Goal: Task Accomplishment & Management: Use online tool/utility

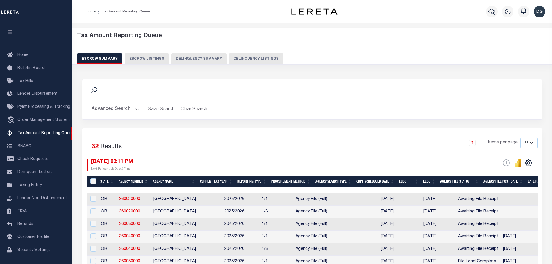
select select "100"
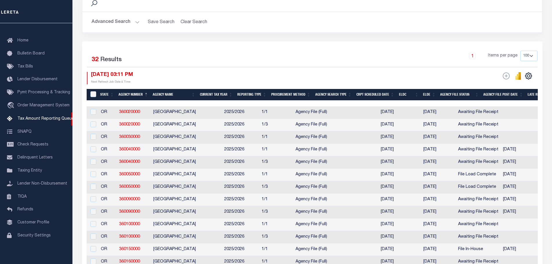
drag, startPoint x: 221, startPoint y: 102, endPoint x: 246, endPoint y: 102, distance: 25.2
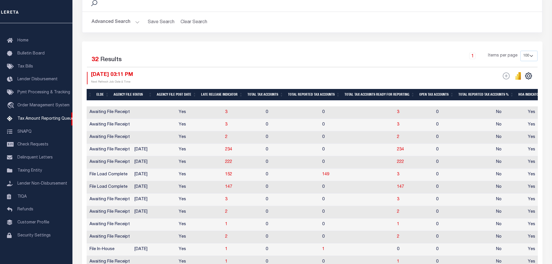
scroll to position [0, 369]
click at [322, 176] on span "149" at bounding box center [325, 174] width 7 height 4
select select "100"
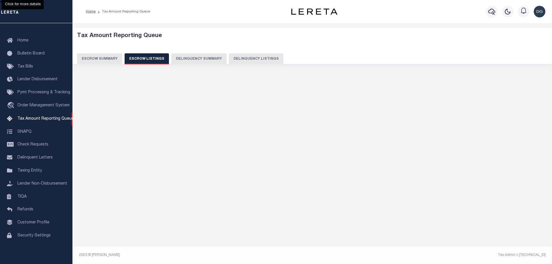
scroll to position [0, 0]
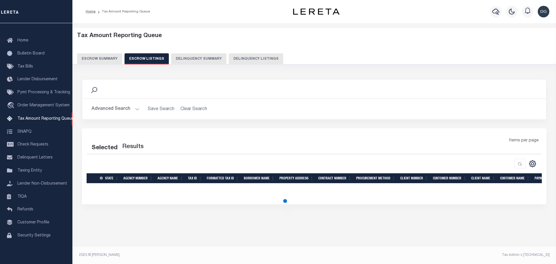
select select "100"
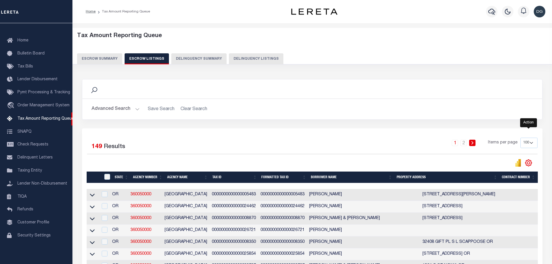
click at [528, 166] on icon "" at bounding box center [529, 163] width 8 height 8
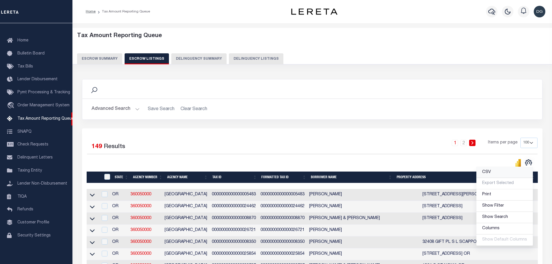
click at [508, 173] on link "CSV" at bounding box center [504, 172] width 57 height 11
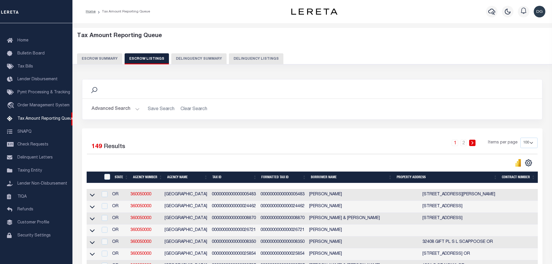
click at [101, 61] on button "Escrow Summary" at bounding box center [99, 58] width 45 height 11
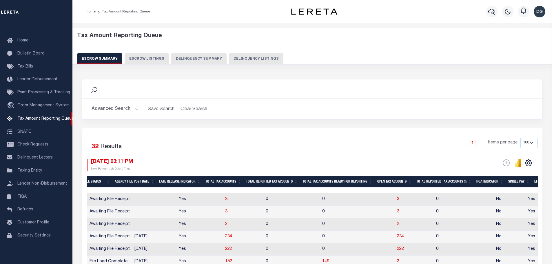
scroll to position [87, 0]
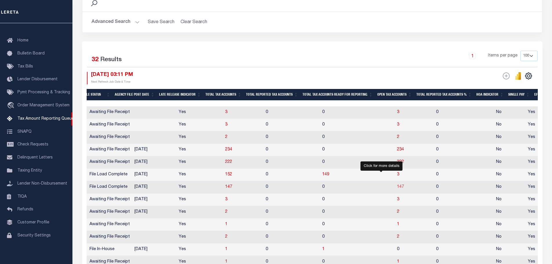
click at [397, 189] on span "147" at bounding box center [400, 187] width 7 height 4
select select "100"
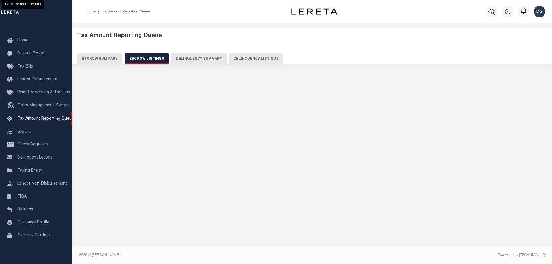
select select "100"
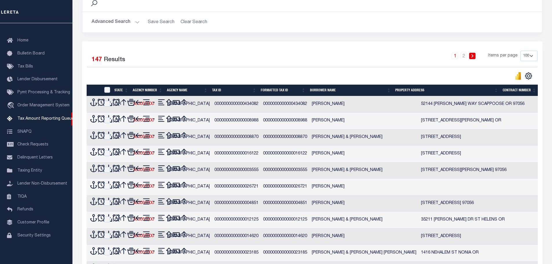
scroll to position [0, 0]
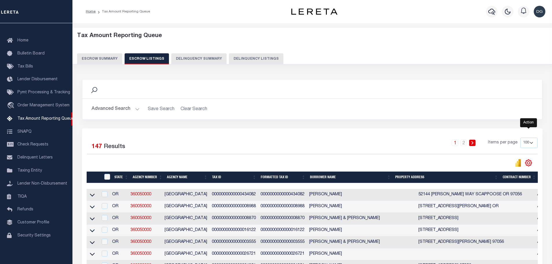
click at [529, 162] on icon "" at bounding box center [529, 163] width 8 height 8
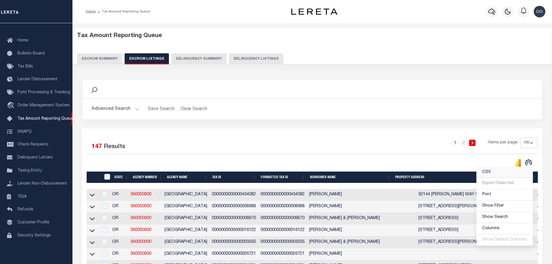
click at [502, 173] on link "CSV" at bounding box center [504, 172] width 57 height 11
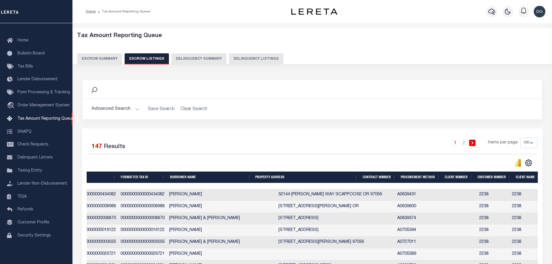
scroll to position [0, 147]
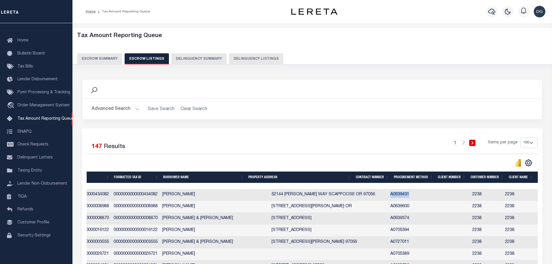
drag, startPoint x: 359, startPoint y: 196, endPoint x: 381, endPoint y: 194, distance: 22.4
click at [388, 194] on td "A0639431" at bounding box center [407, 195] width 38 height 12
checkbox input "true"
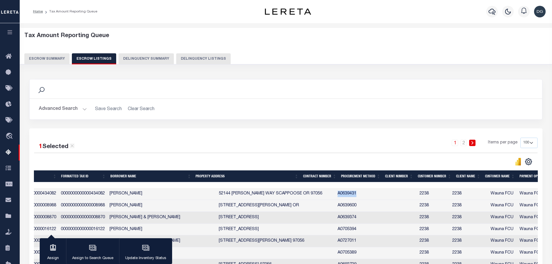
copy td "A0639431"
click at [47, 59] on button "Escrow Summary" at bounding box center [46, 58] width 45 height 11
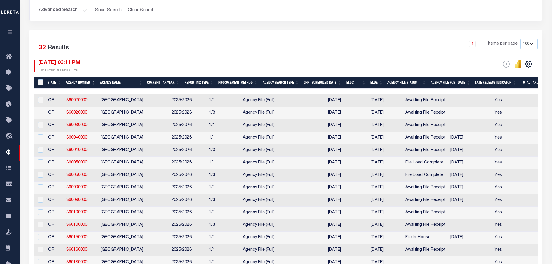
scroll to position [145, 0]
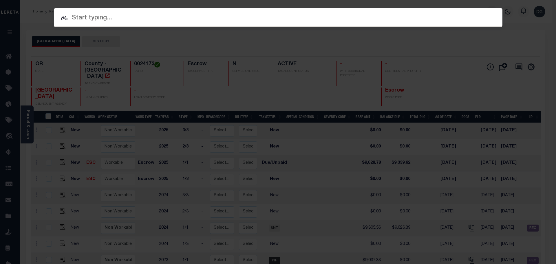
paste input "A0639431"
type input "A0639431"
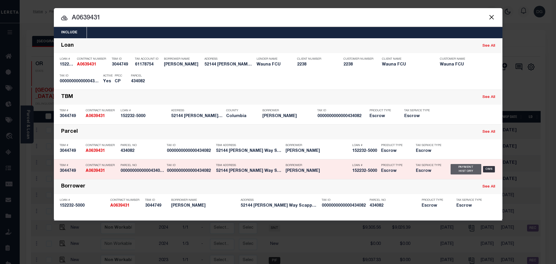
click at [453, 170] on div "Payment History" at bounding box center [466, 169] width 31 height 10
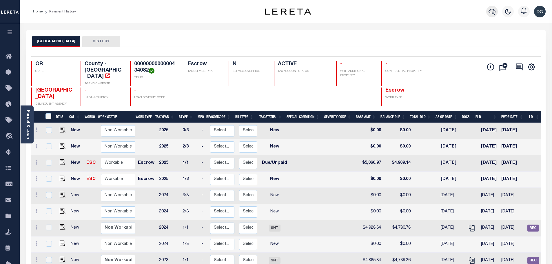
click at [491, 11] on icon "button" at bounding box center [492, 11] width 7 height 7
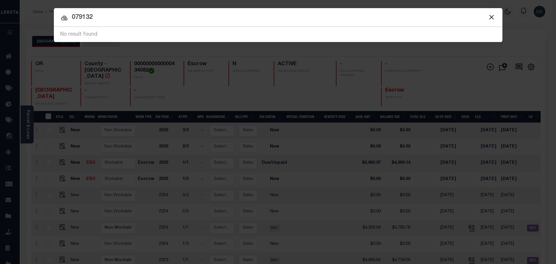
click at [125, 22] on input "079132" at bounding box center [278, 17] width 449 height 10
type input "079132 00018"
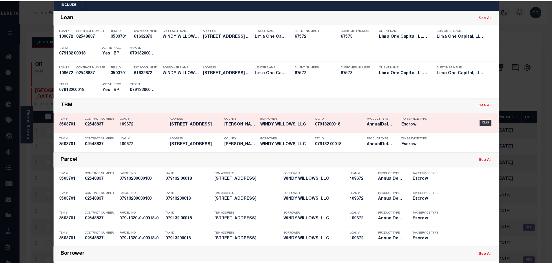
scroll to position [58, 0]
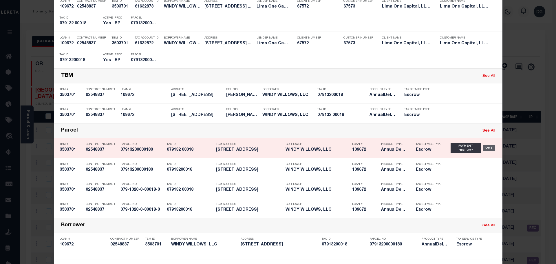
click at [491, 148] on div "OMS" at bounding box center [489, 148] width 12 height 6
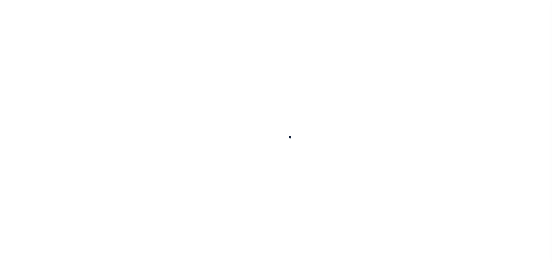
type input "109672"
type input "WINDY WILLOWS, LLC"
select select
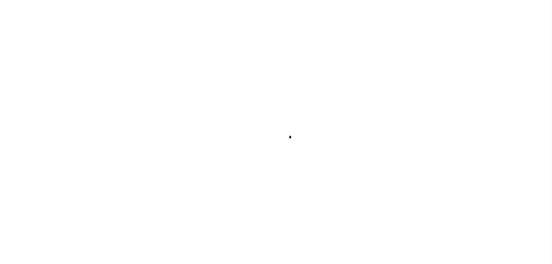
select select "Escrow"
type input "5366 Haleville Road"
type input "079-1320-0-00018-0"
select select
type input "Memphis TN 38116"
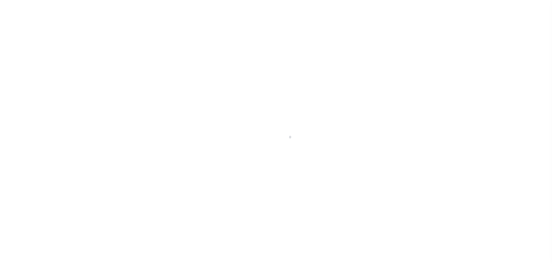
type input "109672-5"
type input "TN"
select select
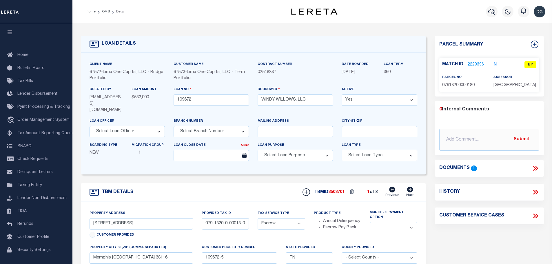
click at [477, 62] on link "2229396" at bounding box center [476, 65] width 16 height 6
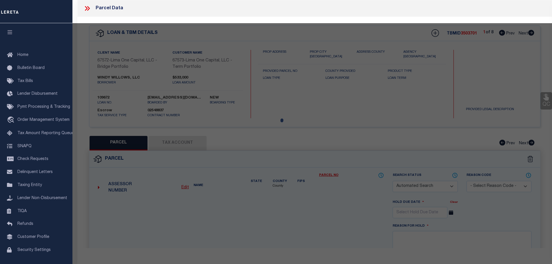
checkbox input "false"
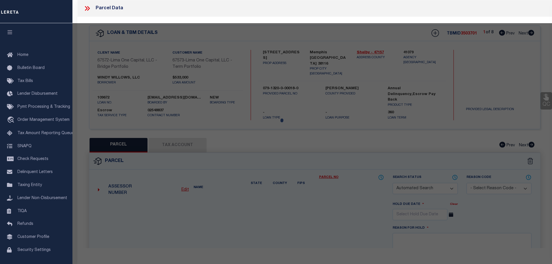
select select "BP"
type input "BROWN,LOUISE"
select select "ATL"
select select "ADD"
type input "5366 HALEVILLE RD"
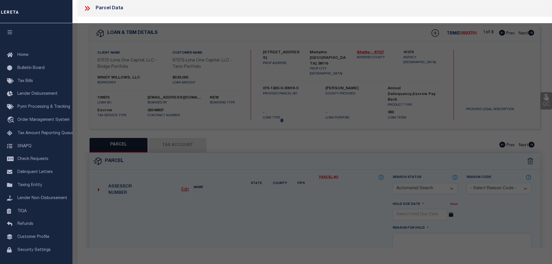
checkbox input "false"
type input "MEMPHIS, TN 38116"
type textarea "ES HALEVILLE"
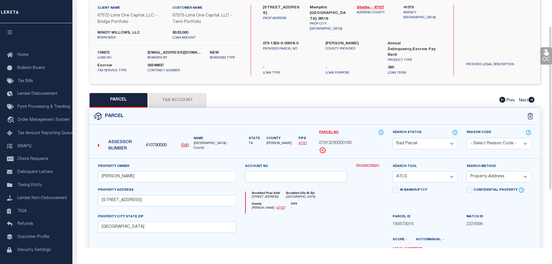
scroll to position [40, 0]
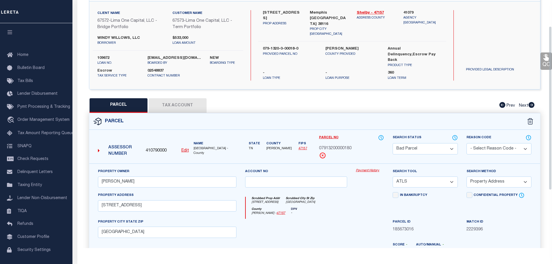
click at [194, 103] on button "Tax Account" at bounding box center [178, 105] width 58 height 14
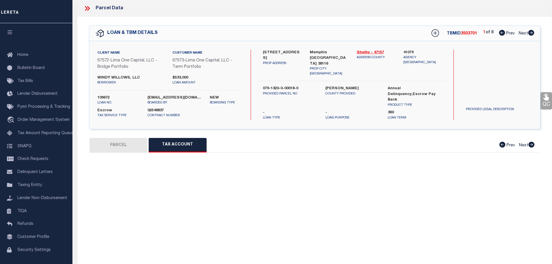
scroll to position [0, 0]
select select "100"
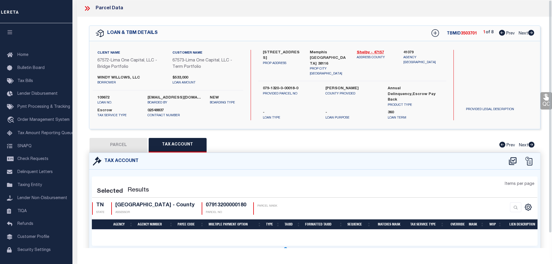
select select "100"
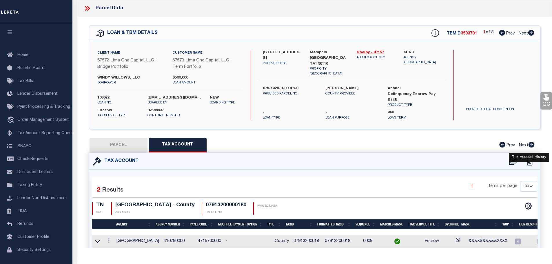
click at [531, 161] on icon at bounding box center [529, 161] width 9 height 9
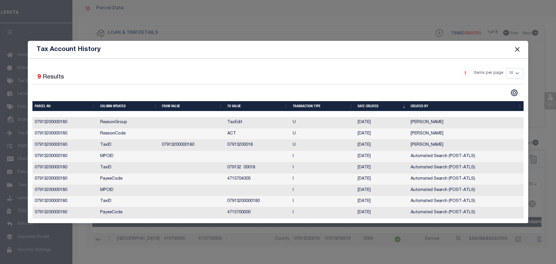
click at [518, 46] on button "Close" at bounding box center [518, 50] width 8 height 8
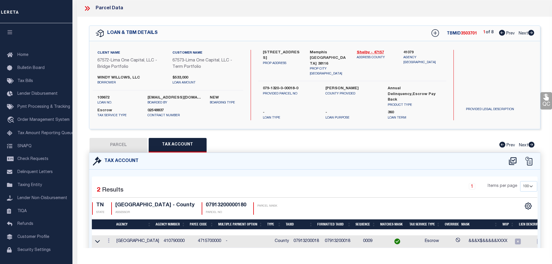
click at [502, 32] on icon at bounding box center [502, 33] width 6 height 6
click at [133, 148] on button "PARCEL" at bounding box center [119, 145] width 58 height 14
select select "AS"
select select
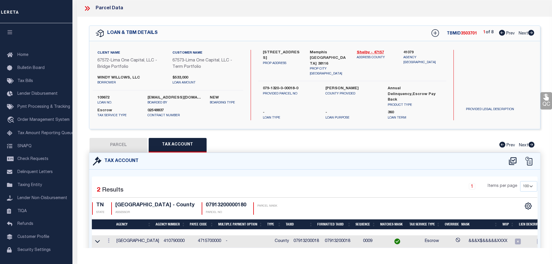
checkbox input "false"
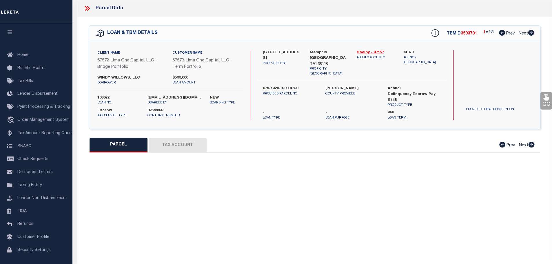
select select "BP"
type input "BROWN,LOUISE"
select select "ATL"
select select "ADD"
type input "5366 HALEVILLE RD"
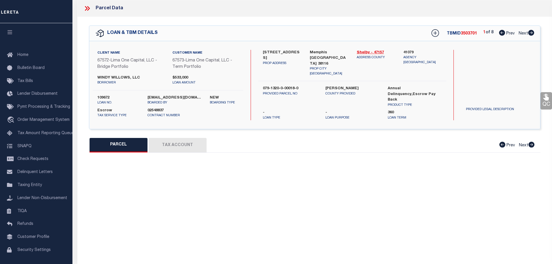
checkbox input "false"
type input "MEMPHIS, TN 38116"
type textarea "ES HALEVILLE"
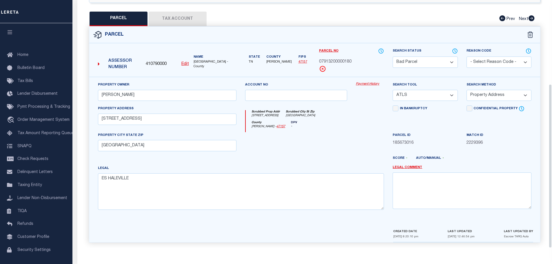
scroll to position [127, 0]
click at [403, 63] on select "Automated Search Bad Parcel Complete Duplicate Parcel High Dollar Reporting In …" at bounding box center [425, 61] width 65 height 11
click at [393, 56] on select "Automated Search Bad Parcel Complete Duplicate Parcel High Dollar Reporting In …" at bounding box center [425, 61] width 65 height 11
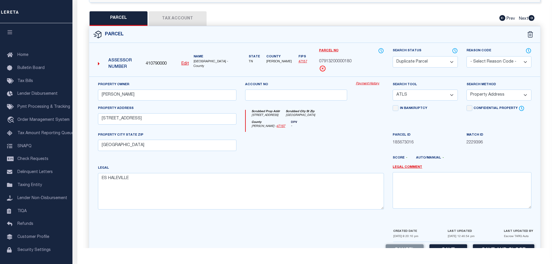
click at [419, 59] on select "Automated Search Bad Parcel Complete Duplicate Parcel High Dollar Reporting In …" at bounding box center [425, 61] width 65 height 11
click at [393, 56] on select "Automated Search Bad Parcel Complete Duplicate Parcel High Dollar Reporting In …" at bounding box center [425, 61] width 65 height 11
click at [421, 56] on select "Automated Search Bad Parcel Complete Duplicate Parcel High Dollar Reporting In …" at bounding box center [425, 61] width 65 height 11
click at [393, 56] on select "Automated Search Bad Parcel Complete Duplicate Parcel High Dollar Reporting In …" at bounding box center [425, 61] width 65 height 11
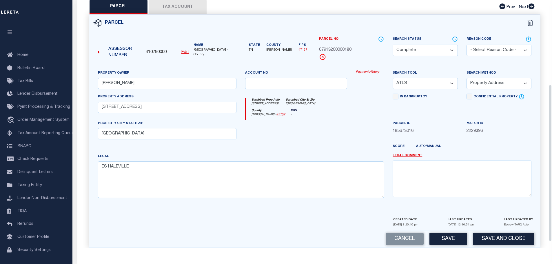
scroll to position [144, 0]
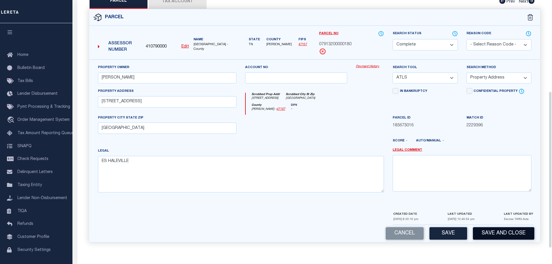
click at [490, 234] on button "Save and Close" at bounding box center [503, 233] width 61 height 12
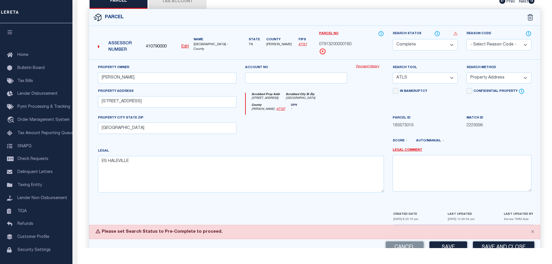
click at [415, 44] on select "Automated Search Bad Parcel Complete Duplicate Parcel High Dollar Reporting In …" at bounding box center [425, 44] width 65 height 11
select select "PC"
click at [393, 39] on select "Automated Search Bad Parcel Complete Duplicate Parcel High Dollar Reporting In …" at bounding box center [425, 44] width 65 height 11
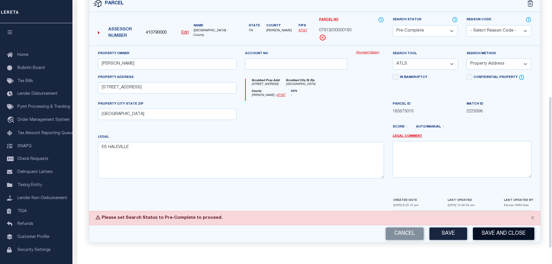
click at [501, 236] on button "Save and Close" at bounding box center [503, 234] width 61 height 12
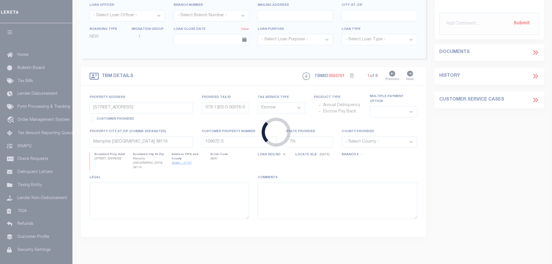
select select
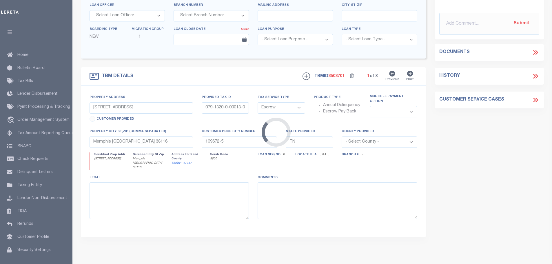
select select
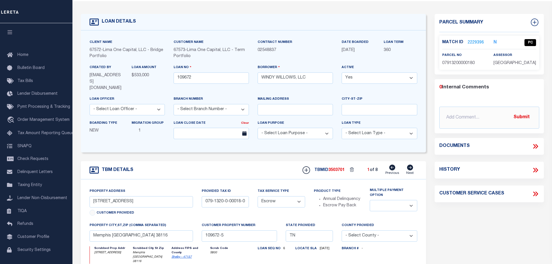
scroll to position [0, 0]
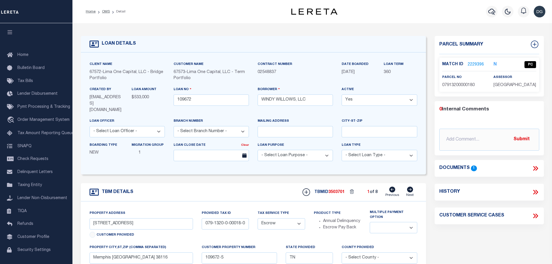
click at [534, 167] on icon at bounding box center [536, 169] width 8 height 8
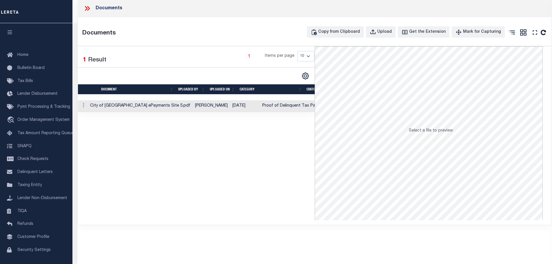
click at [93, 10] on div at bounding box center [89, 9] width 12 height 8
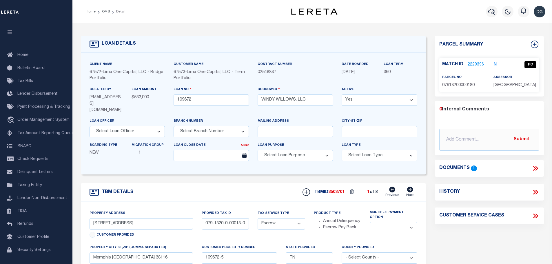
scroll to position [87, 0]
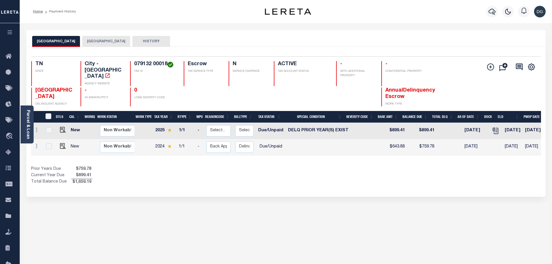
click at [137, 40] on button "HISTORY" at bounding box center [151, 41] width 38 height 11
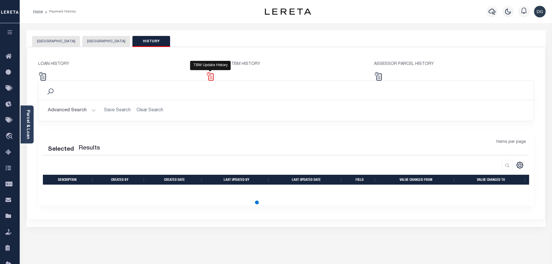
click at [210, 79] on img at bounding box center [210, 76] width 8 height 8
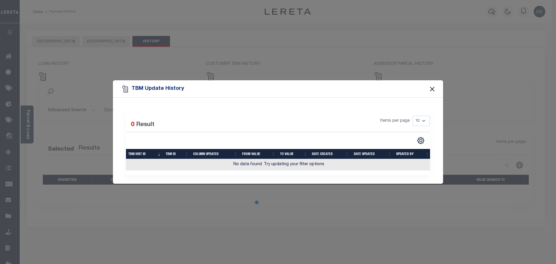
click at [433, 85] on button "Close" at bounding box center [433, 89] width 8 height 8
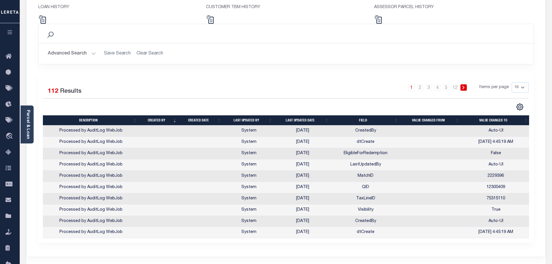
scroll to position [58, 0]
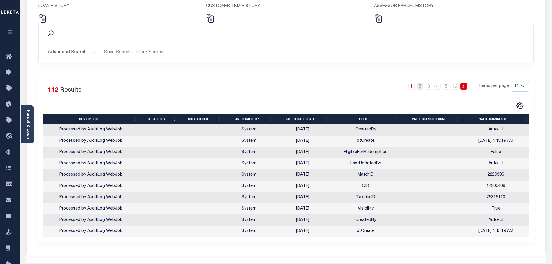
click at [420, 88] on link "2" at bounding box center [420, 86] width 6 height 6
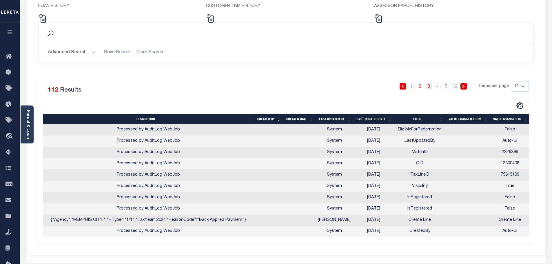
click at [430, 87] on link "3" at bounding box center [429, 86] width 6 height 6
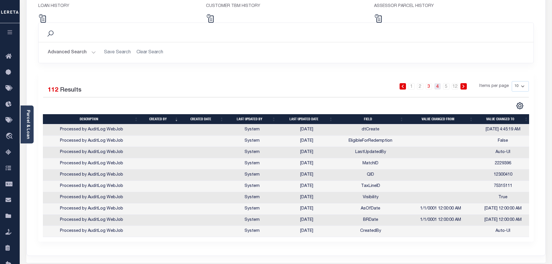
click at [437, 87] on link "4" at bounding box center [437, 86] width 6 height 6
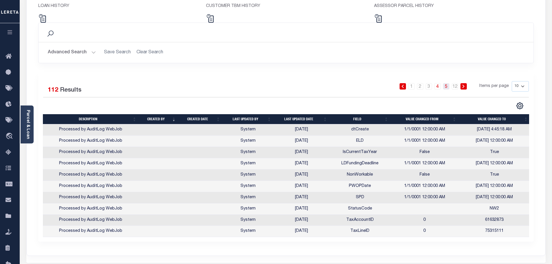
click at [447, 87] on link "5" at bounding box center [446, 86] width 6 height 6
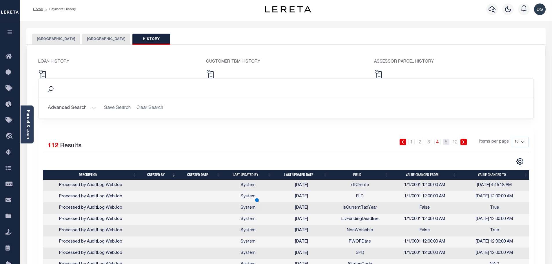
scroll to position [0, 0]
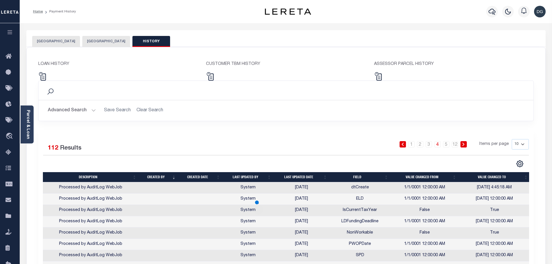
click at [83, 39] on button "[GEOGRAPHIC_DATA]" at bounding box center [106, 41] width 48 height 11
